Goal: Task Accomplishment & Management: Complete application form

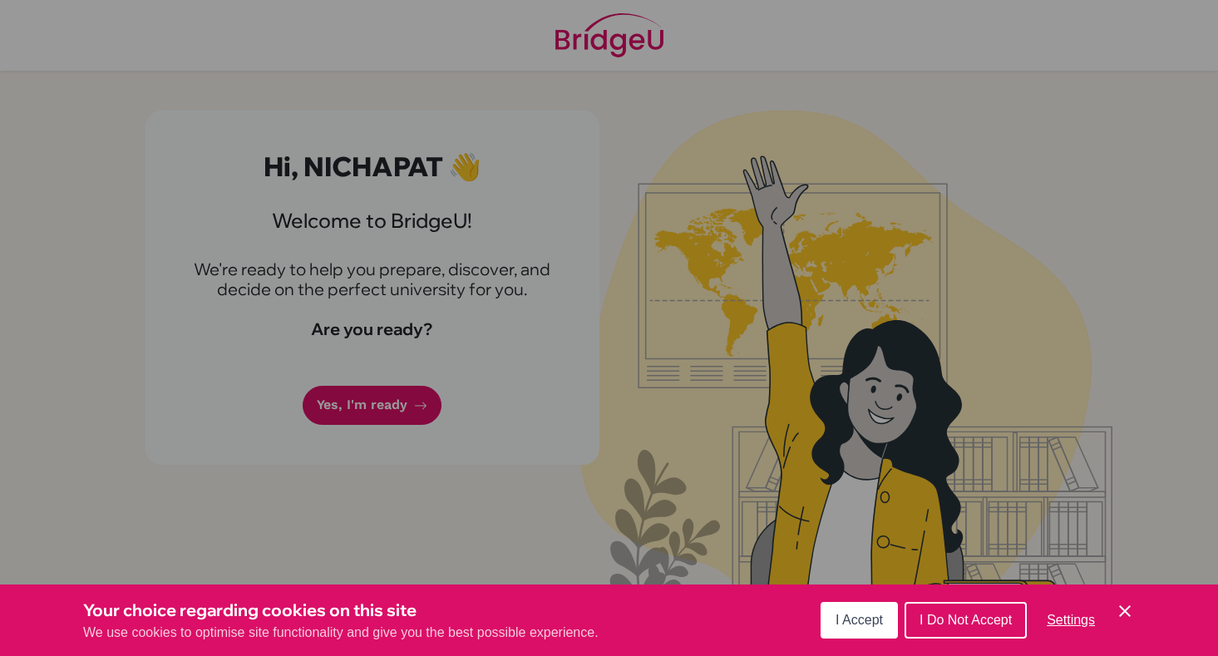
click at [1115, 606] on icon "Cookie Control Close Icon" at bounding box center [1125, 611] width 20 height 20
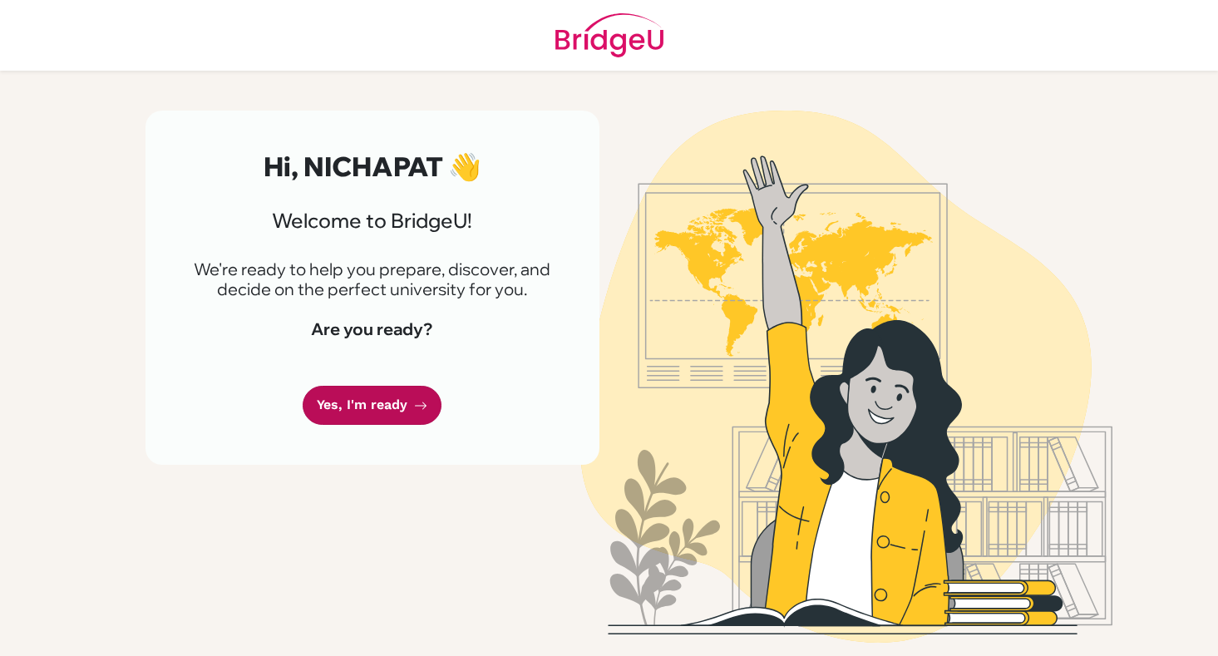
click at [370, 391] on link "Yes, I'm ready" at bounding box center [372, 405] width 139 height 39
drag, startPoint x: 278, startPoint y: 223, endPoint x: 564, endPoint y: 297, distance: 295.3
click at [564, 298] on div "Hi, NICHAPAT 👋 Welcome to [GEOGRAPHIC_DATA]! We're ready to help you prepare, d…" at bounding box center [372, 288] width 454 height 354
copy div "Welcome to [GEOGRAPHIC_DATA]! We're ready to help you prepare, discover, and de…"
click at [398, 396] on link "Yes, I'm ready" at bounding box center [372, 405] width 139 height 39
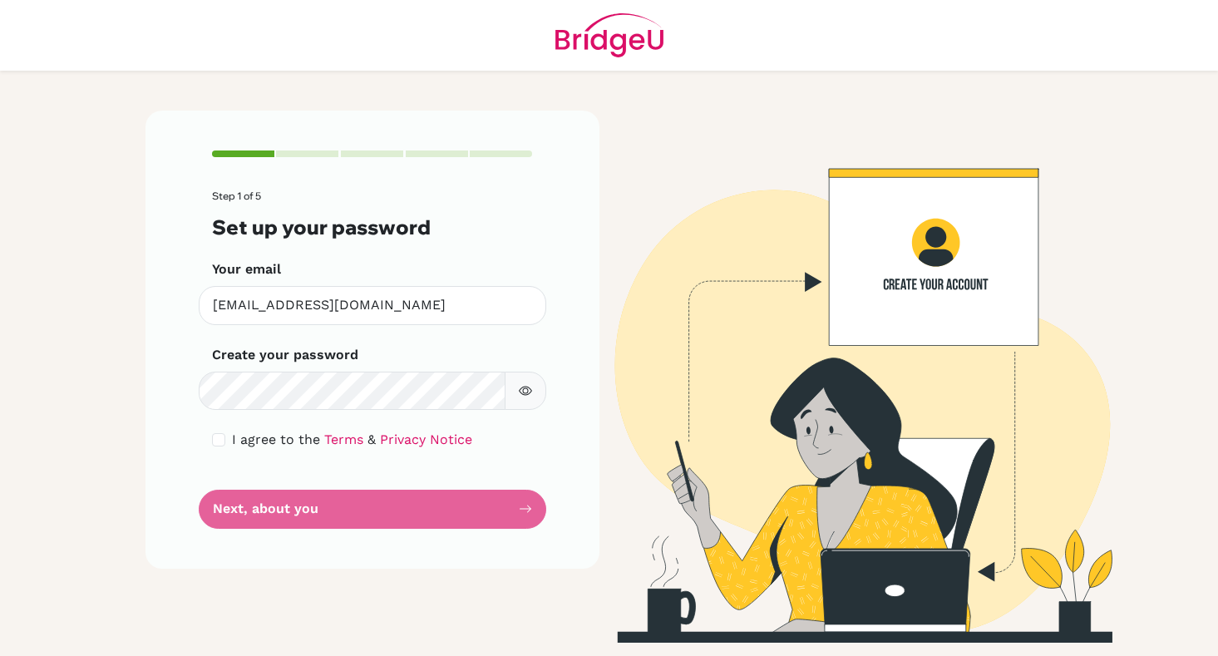
click at [519, 387] on icon "button" at bounding box center [525, 390] width 13 height 13
click at [218, 435] on input "checkbox" at bounding box center [218, 439] width 13 height 13
checkbox input "true"
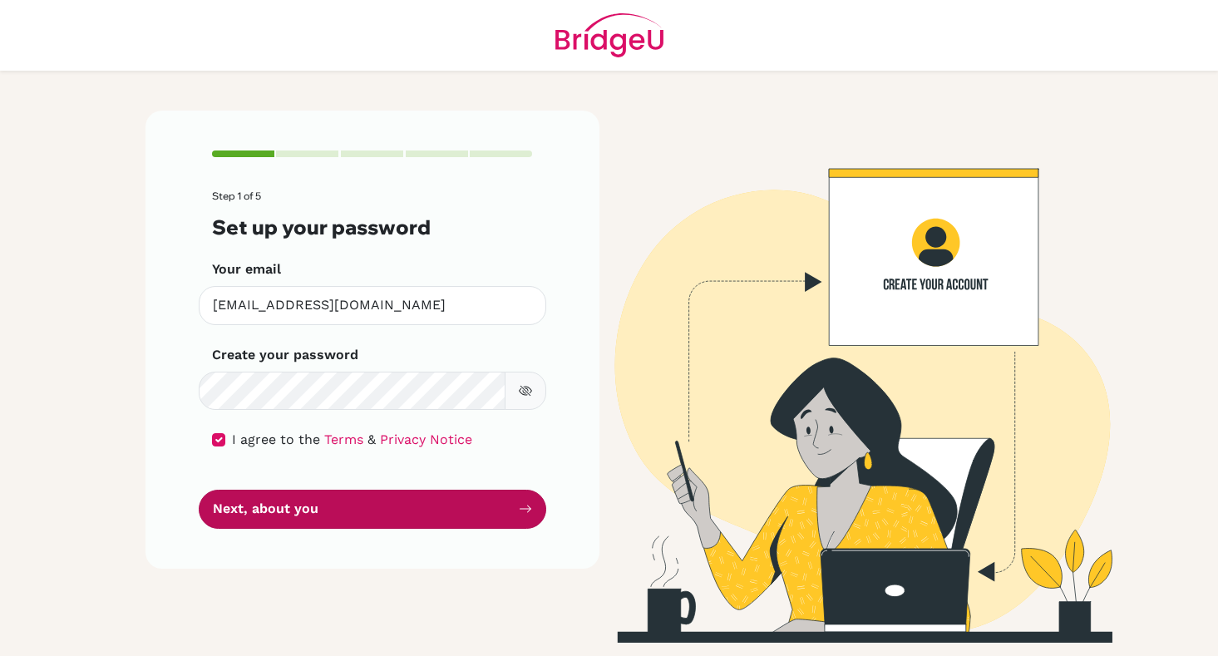
click at [271, 503] on button "Next, about you" at bounding box center [372, 509] width 347 height 39
